Goal: Task Accomplishment & Management: Manage account settings

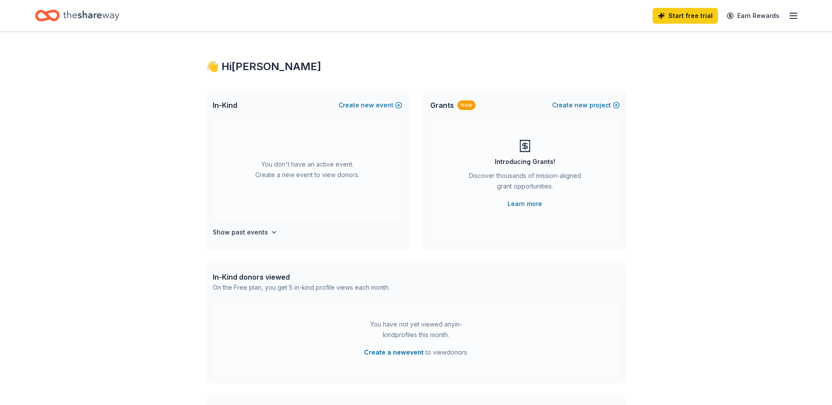
click at [790, 14] on icon "button" at bounding box center [793, 16] width 11 height 11
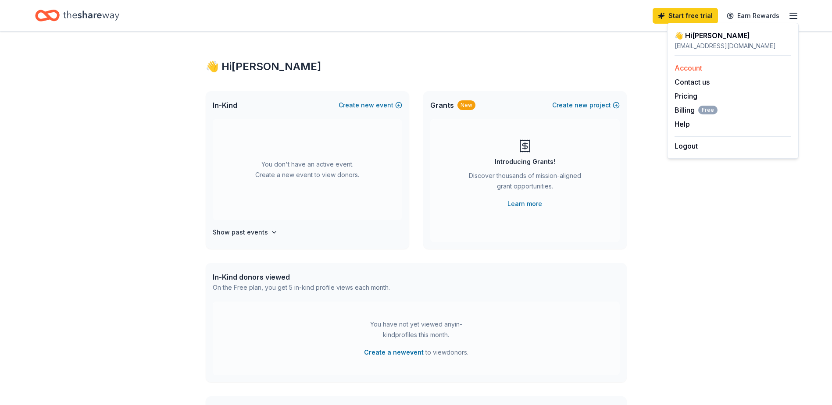
click at [695, 66] on link "Account" at bounding box center [688, 68] width 28 height 9
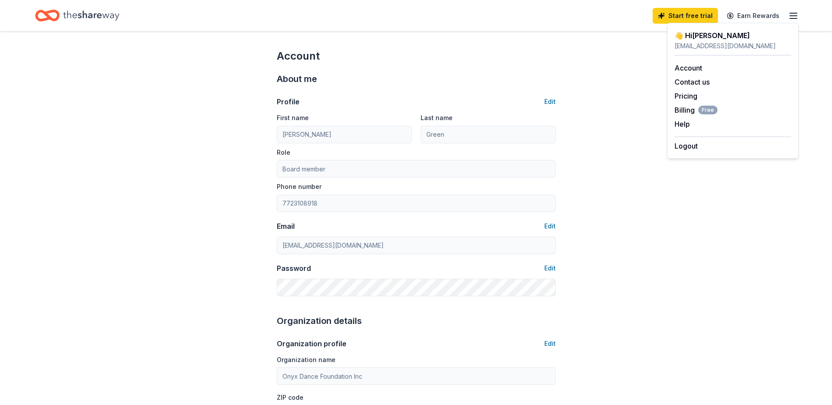
click at [75, 14] on icon "Home" at bounding box center [91, 16] width 56 height 18
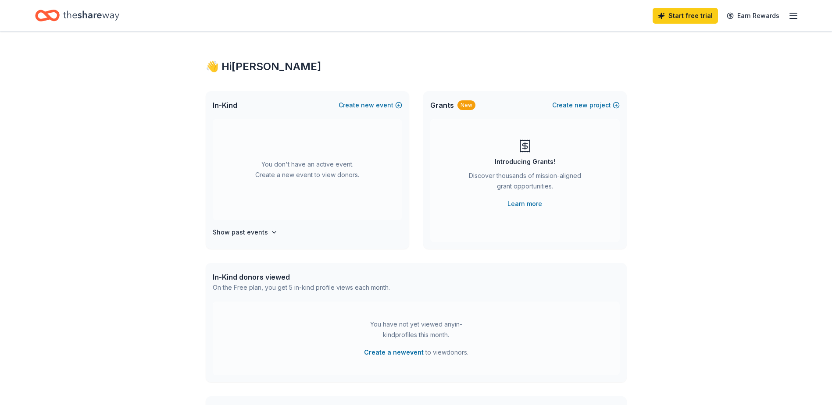
click at [794, 18] on line "button" at bounding box center [793, 18] width 7 height 0
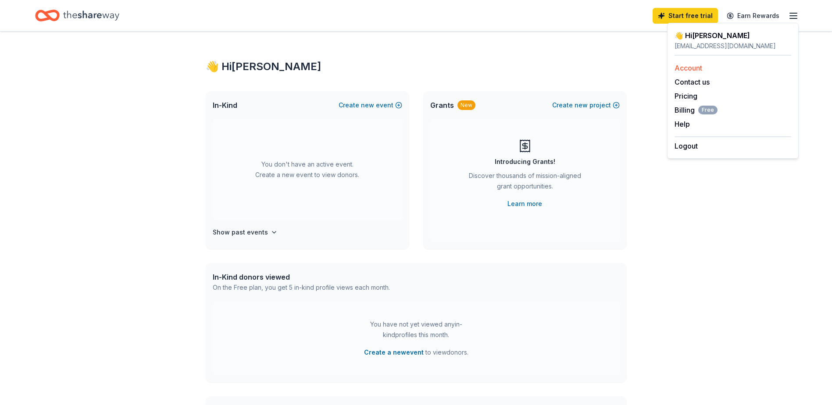
click at [695, 67] on link "Account" at bounding box center [688, 68] width 28 height 9
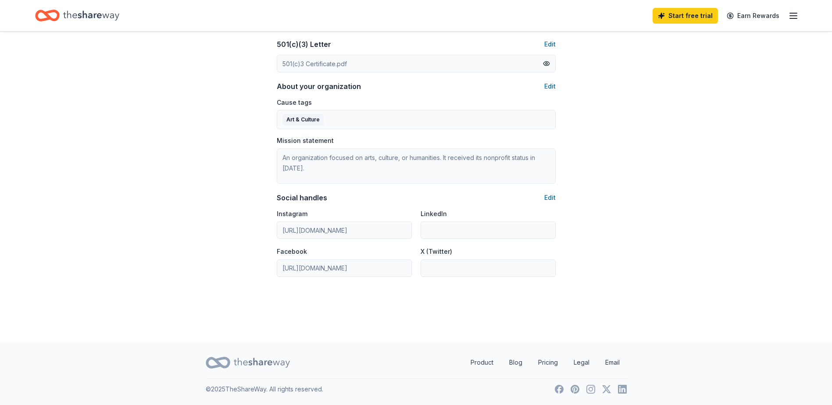
scroll to position [119, 0]
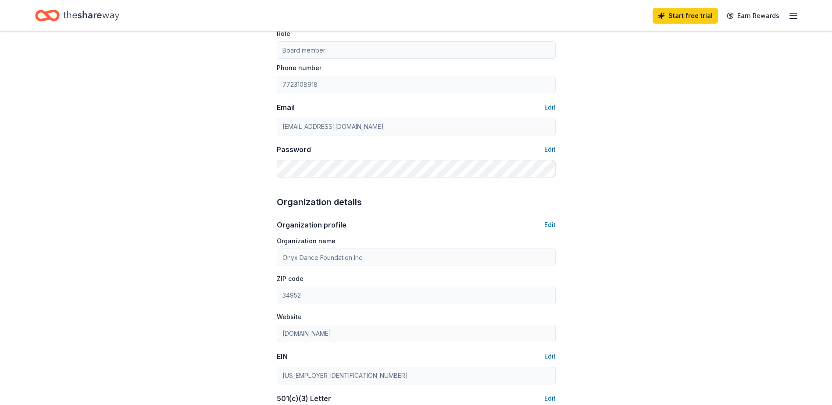
click at [57, 14] on icon "Home" at bounding box center [52, 15] width 14 height 9
click at [40, 17] on icon "Home" at bounding box center [47, 15] width 25 height 21
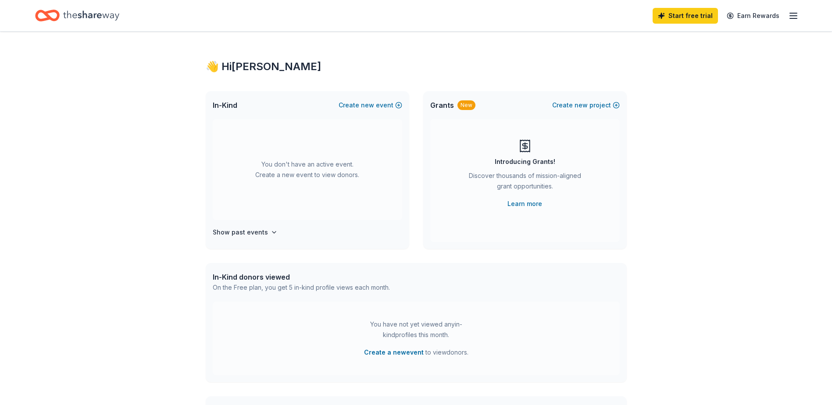
click at [794, 14] on icon "button" at bounding box center [793, 16] width 11 height 11
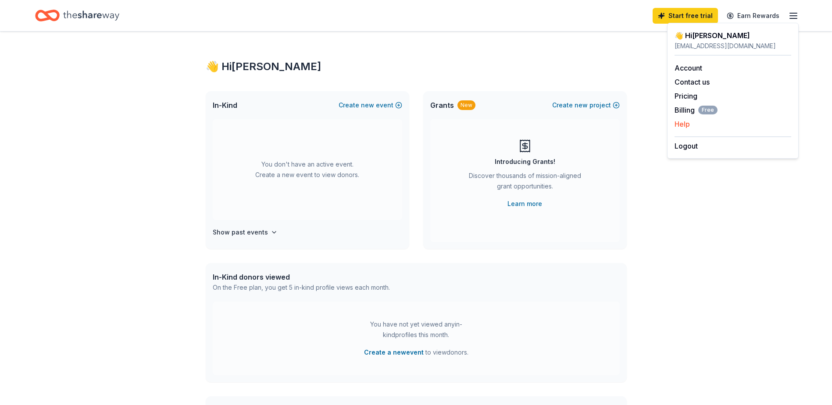
click at [686, 124] on button "Help" at bounding box center [681, 124] width 15 height 11
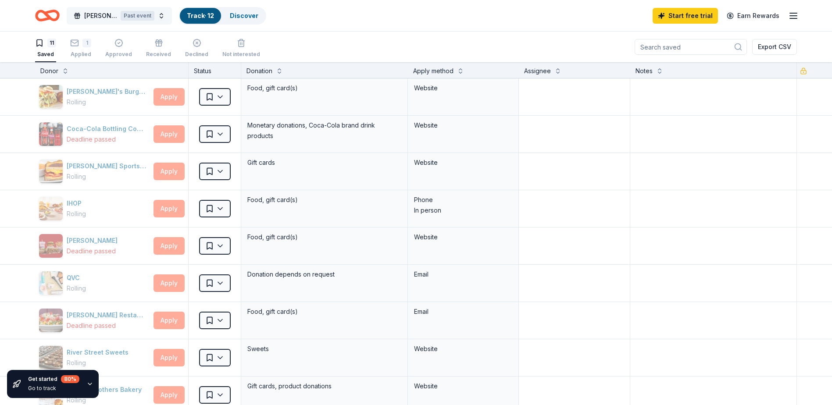
click at [128, 17] on div "Past event" at bounding box center [138, 16] width 34 height 10
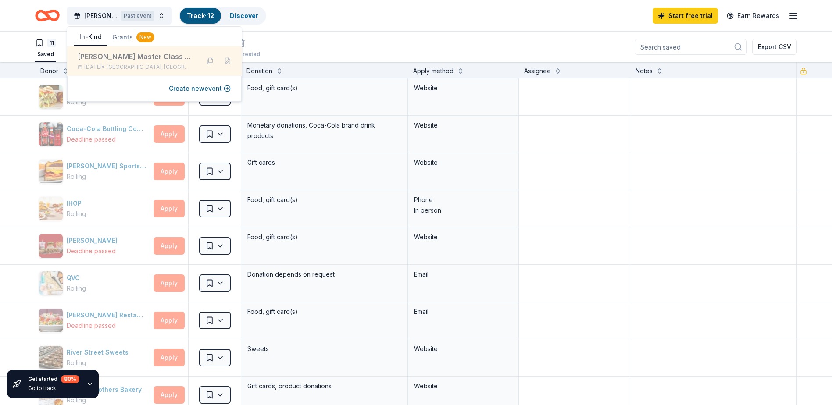
click at [171, 59] on div "[PERSON_NAME] Master Class Hosted By Onyx Dance Studio" at bounding box center [135, 56] width 115 height 11
click at [227, 62] on button at bounding box center [228, 61] width 14 height 14
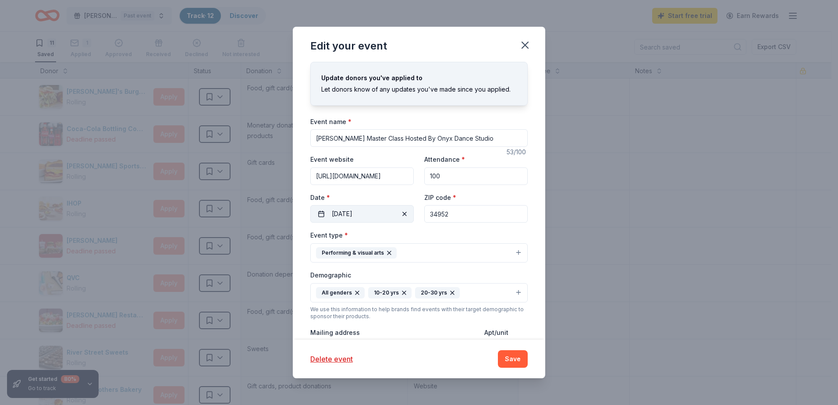
click at [322, 213] on button "10/04/2025" at bounding box center [361, 214] width 103 height 18
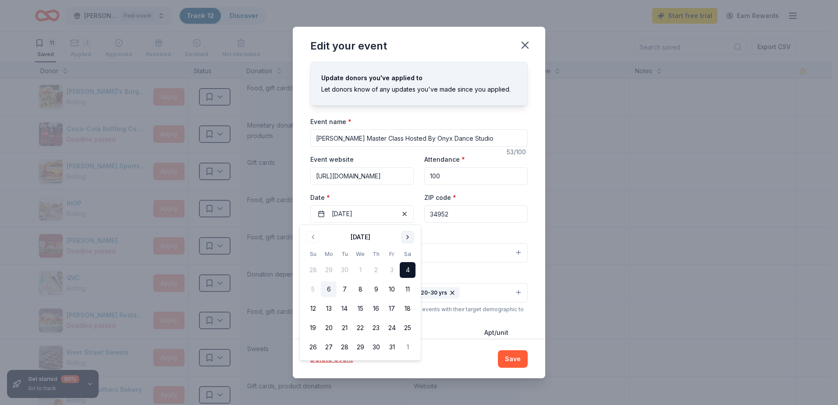
click at [407, 236] on button "Go to next month" at bounding box center [408, 237] width 12 height 12
click at [409, 345] on button "29" at bounding box center [408, 347] width 16 height 16
click at [496, 358] on div "Delete event Save" at bounding box center [418, 359] width 217 height 18
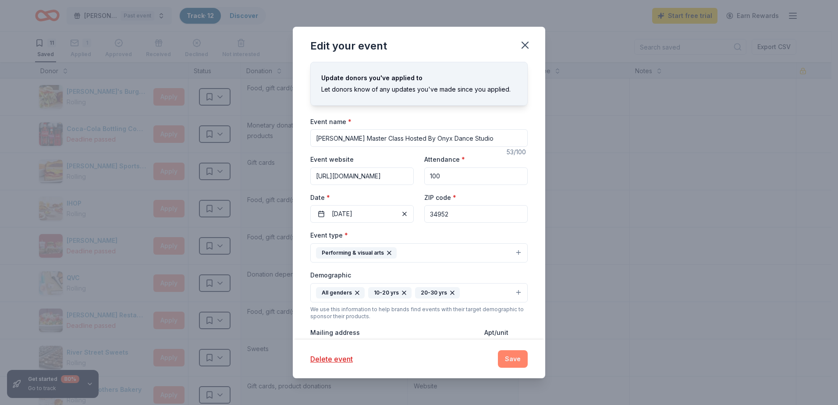
click at [518, 358] on button "Save" at bounding box center [513, 359] width 30 height 18
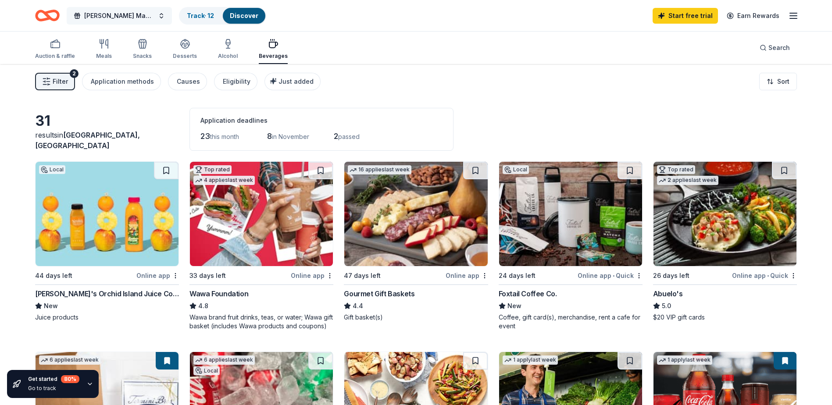
click at [115, 15] on span "[PERSON_NAME] Master Class Hosted By Onyx Dance Studio" at bounding box center [119, 16] width 70 height 11
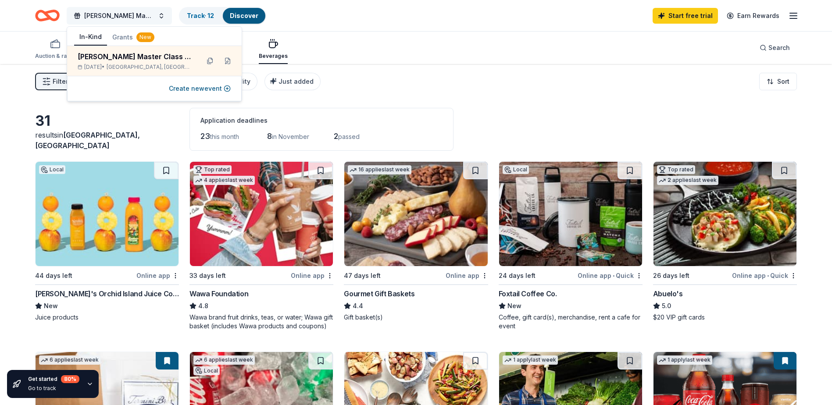
click at [115, 15] on span "[PERSON_NAME] Master Class Hosted By Onyx Dance Studio" at bounding box center [119, 16] width 70 height 11
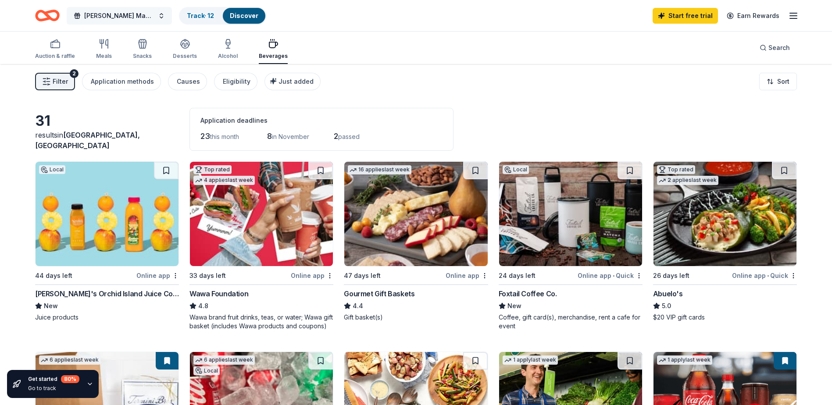
click at [159, 15] on button "[PERSON_NAME] Master Class Hosted By Onyx Dance Studio" at bounding box center [119, 16] width 105 height 18
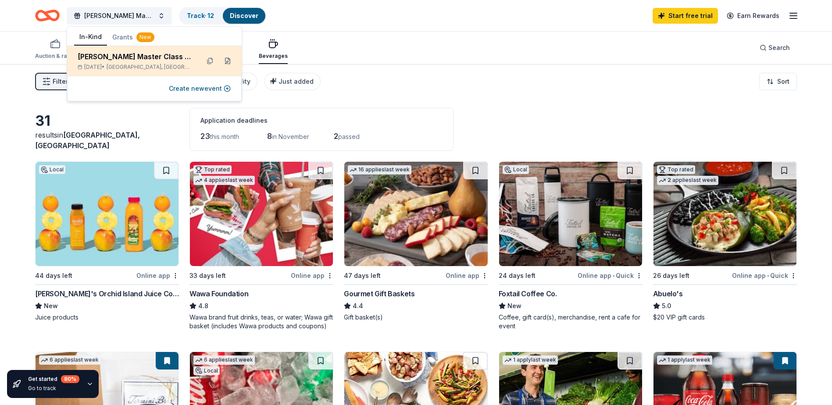
click at [230, 57] on button at bounding box center [228, 61] width 14 height 14
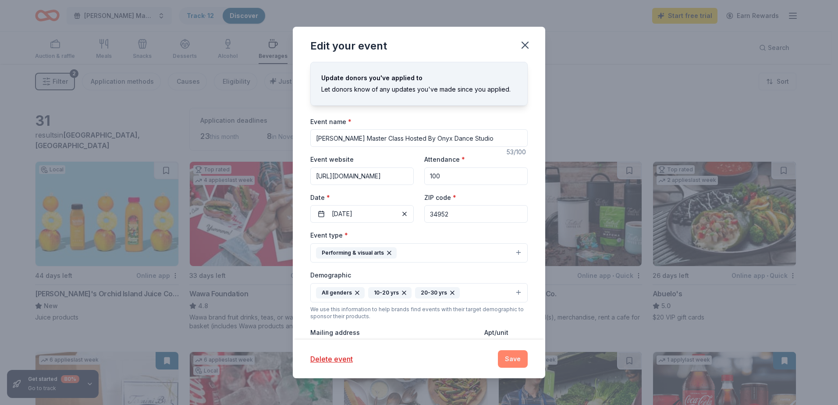
click at [510, 359] on button "Save" at bounding box center [513, 359] width 30 height 18
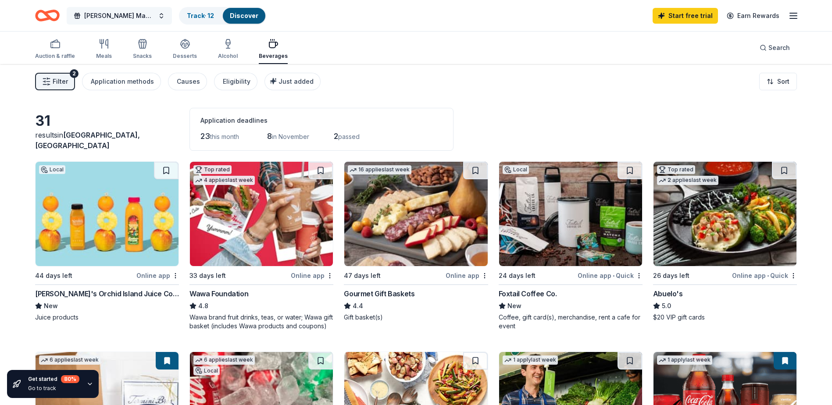
click at [153, 15] on span "[PERSON_NAME] Master Class Hosted By Onyx Dance Studio" at bounding box center [119, 16] width 70 height 11
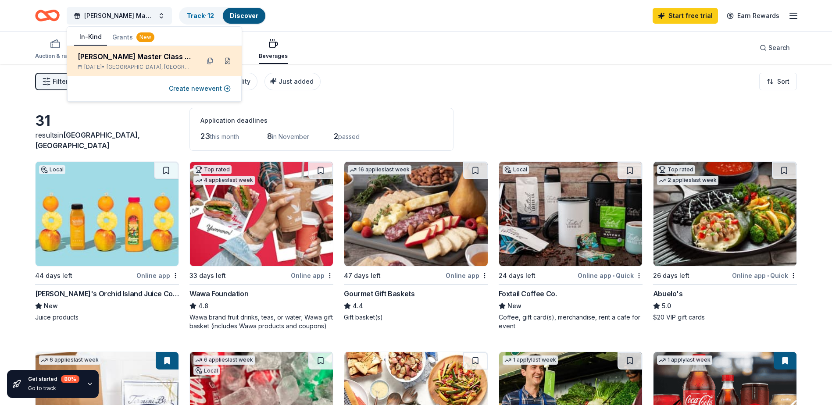
click at [227, 61] on button at bounding box center [228, 61] width 14 height 14
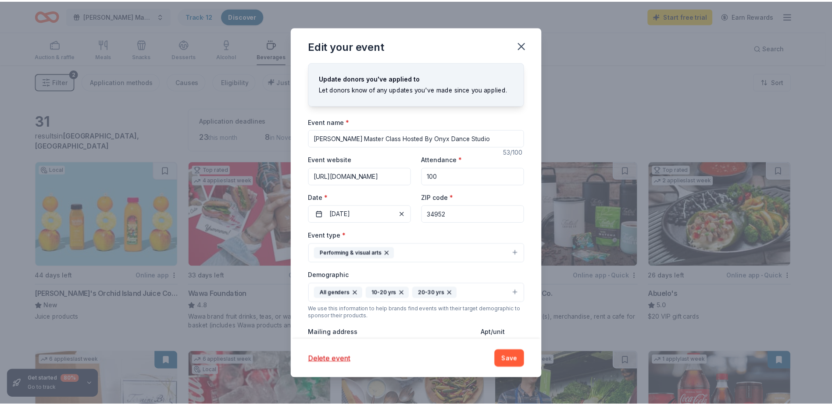
scroll to position [197, 0]
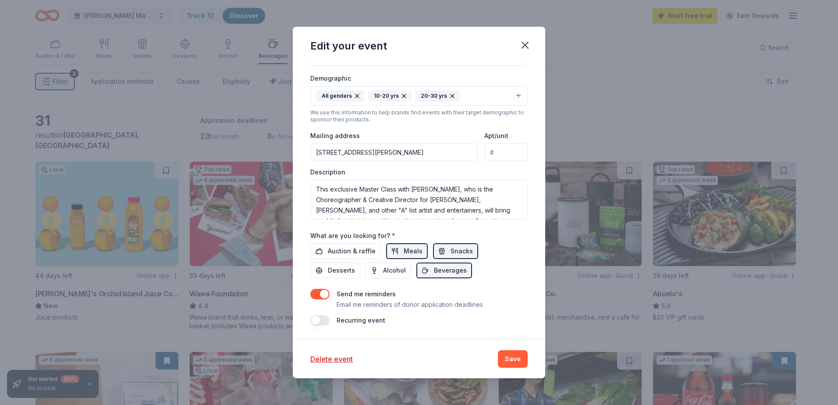
click at [447, 160] on input "4100 Okeechobee Road, Fort Pierce, FL, 34947" at bounding box center [393, 152] width 167 height 18
click at [521, 356] on button "Save" at bounding box center [513, 359] width 30 height 18
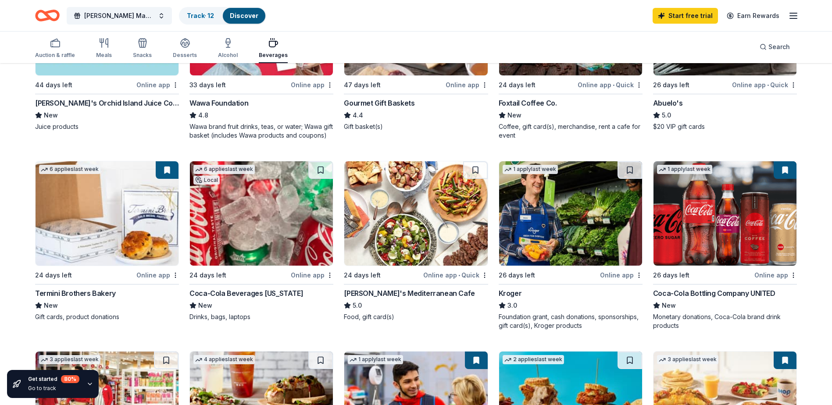
scroll to position [220, 0]
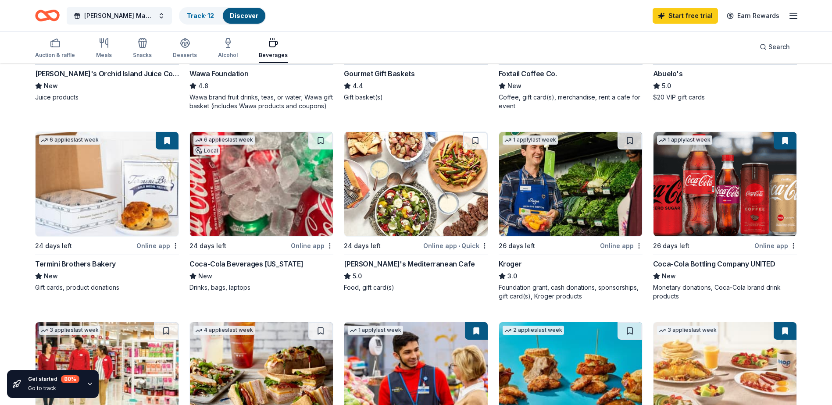
click at [292, 196] on img at bounding box center [261, 184] width 143 height 104
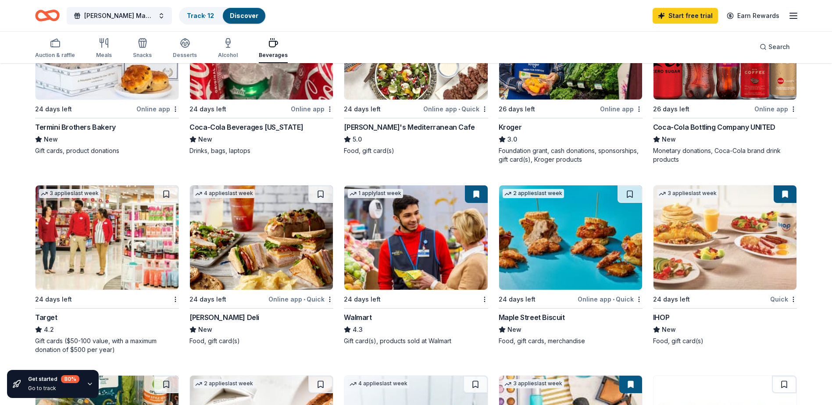
scroll to position [374, 0]
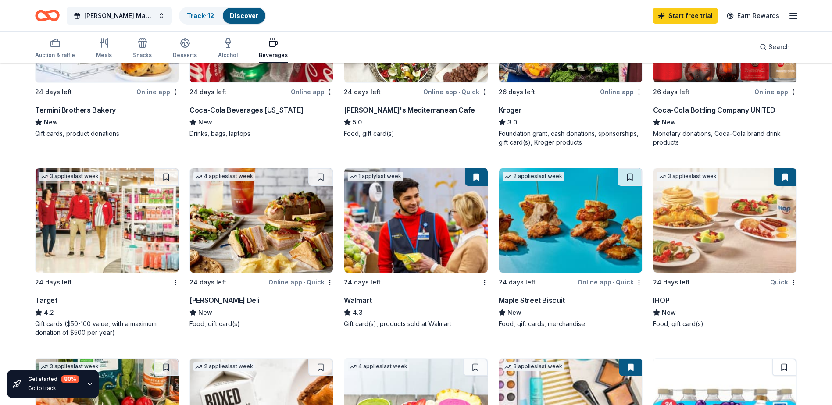
click at [795, 16] on line "button" at bounding box center [793, 16] width 7 height 0
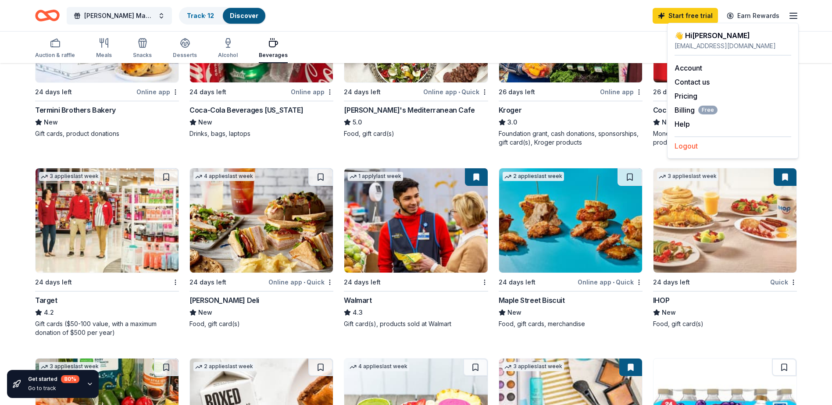
click at [684, 149] on button "Logout" at bounding box center [685, 146] width 23 height 11
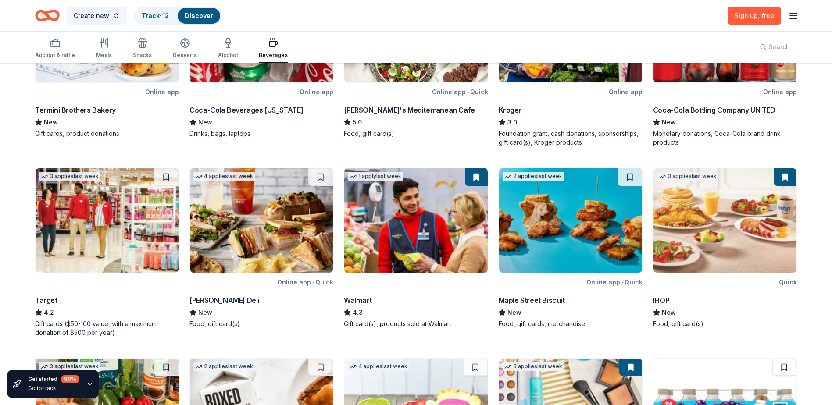
scroll to position [0, 0]
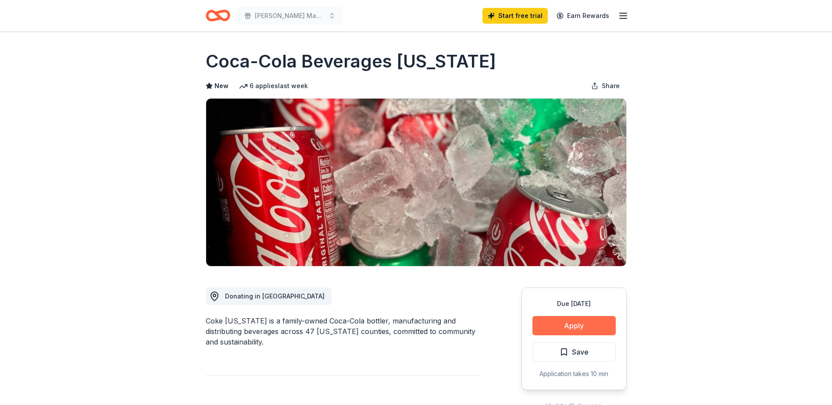
click at [581, 329] on button "Apply" at bounding box center [573, 325] width 83 height 19
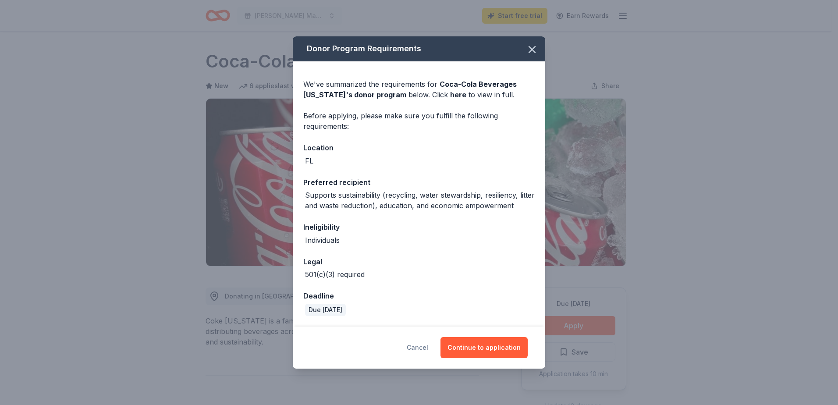
click at [421, 347] on button "Cancel" at bounding box center [417, 347] width 21 height 21
